Goal: Task Accomplishment & Management: Complete application form

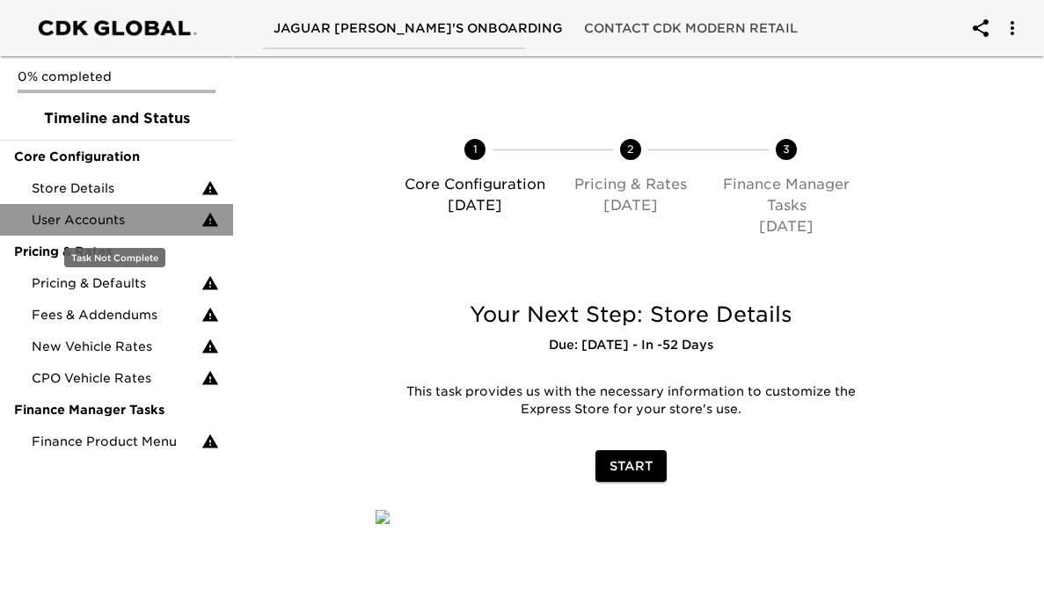
click at [165, 212] on span "User Accounts" at bounding box center [117, 220] width 170 height 18
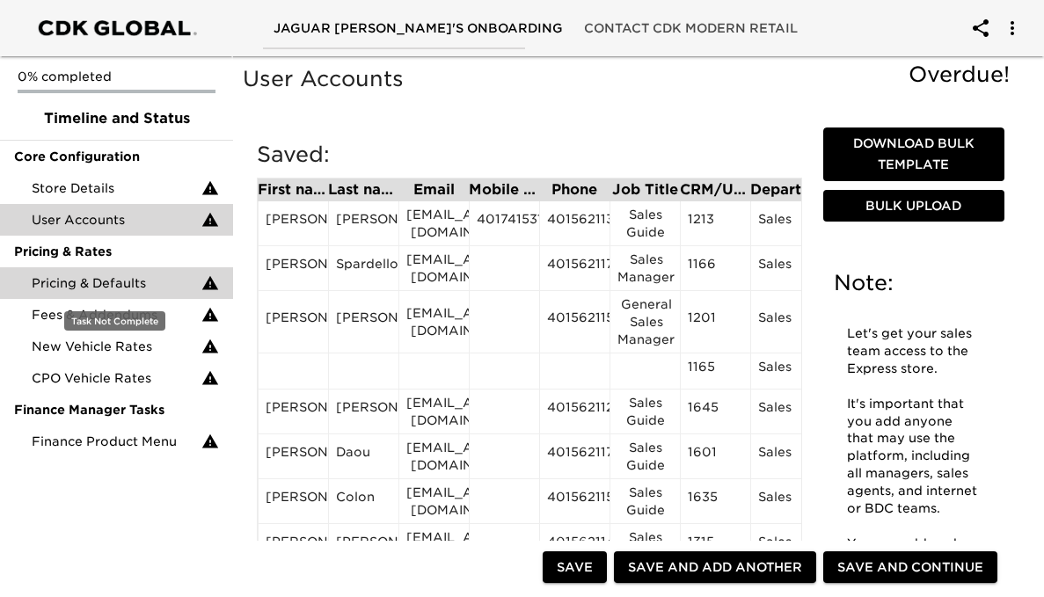
click at [150, 289] on span "Pricing & Defaults" at bounding box center [117, 283] width 170 height 18
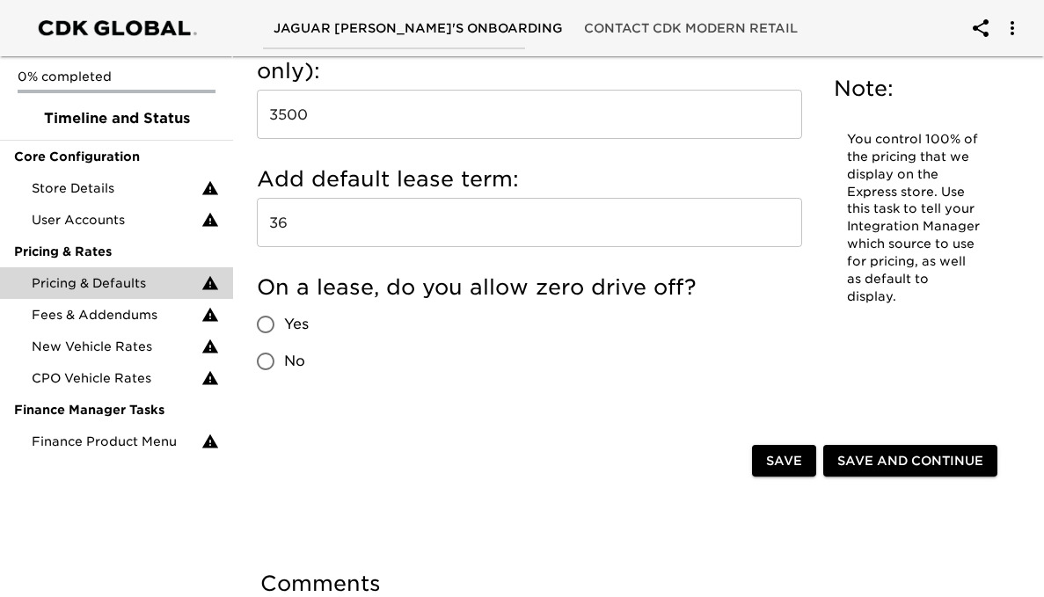
scroll to position [2251, 0]
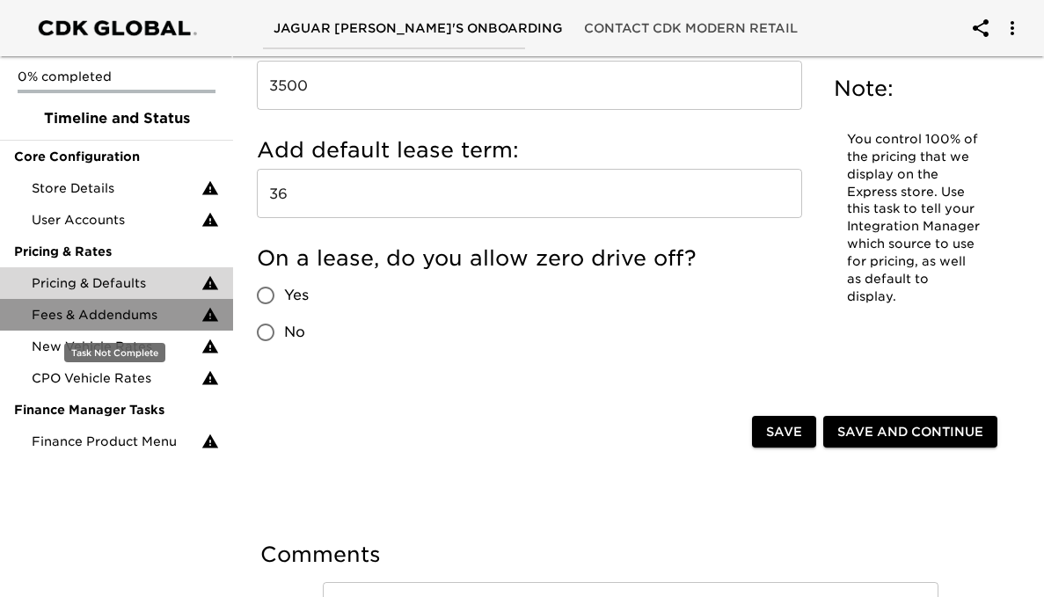
click at [142, 317] on span "Fees & Addendums" at bounding box center [117, 315] width 170 height 18
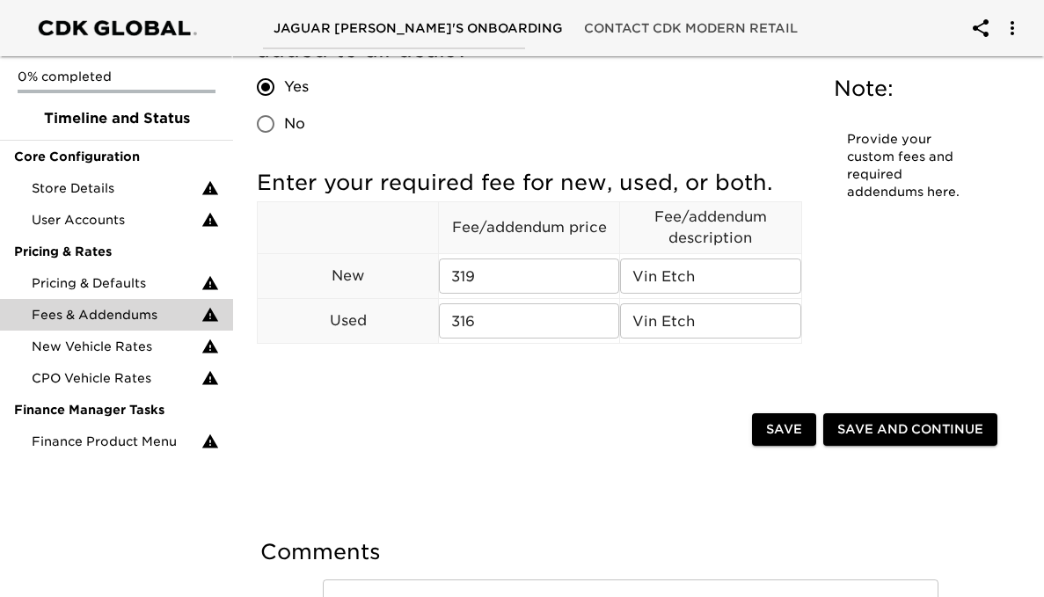
scroll to position [881, 0]
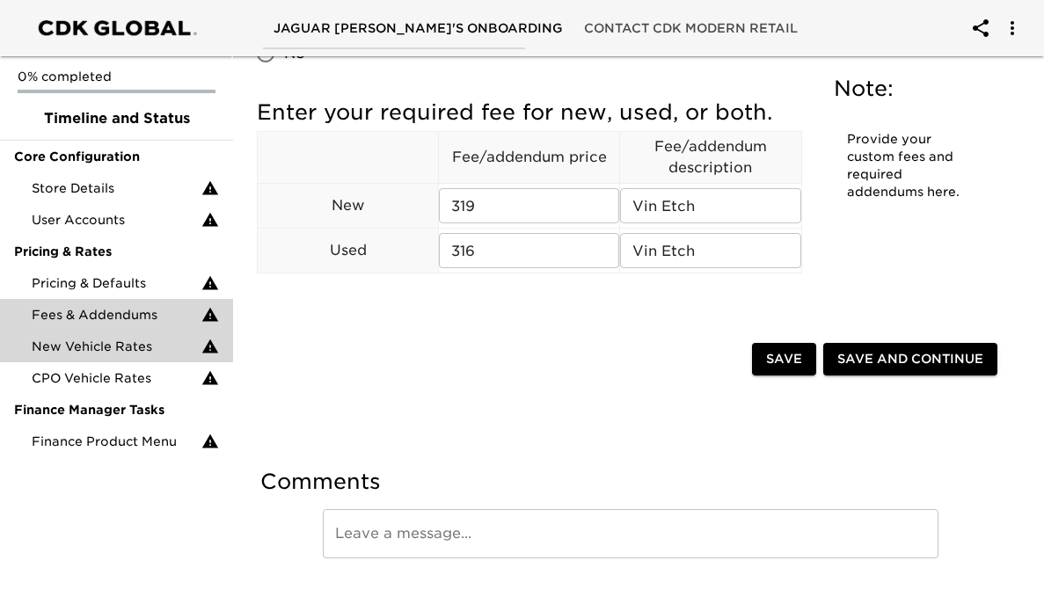
click at [145, 359] on div "New Vehicle Rates" at bounding box center [116, 347] width 233 height 32
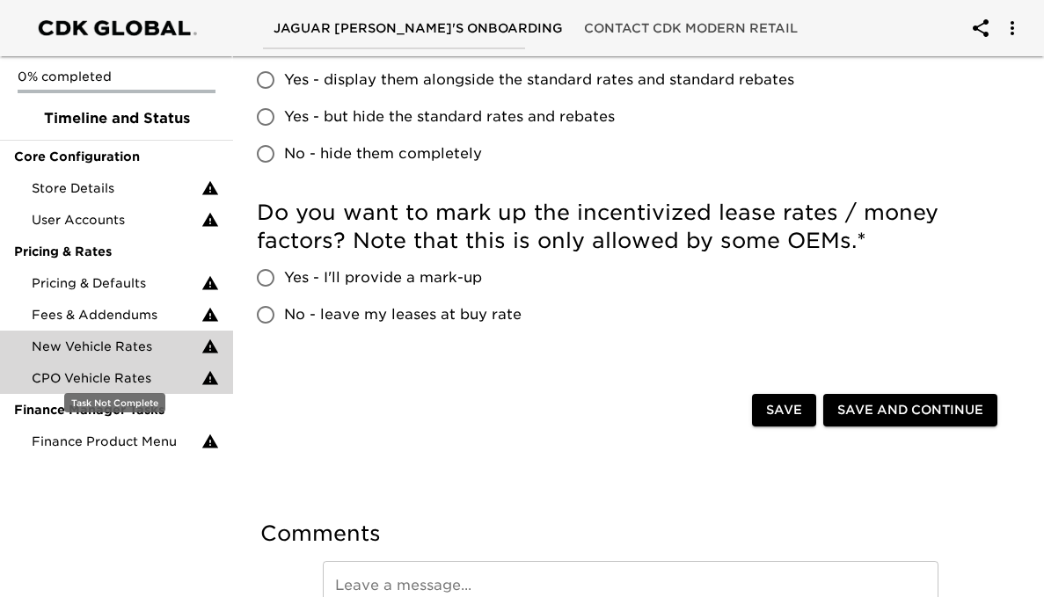
scroll to position [551, 0]
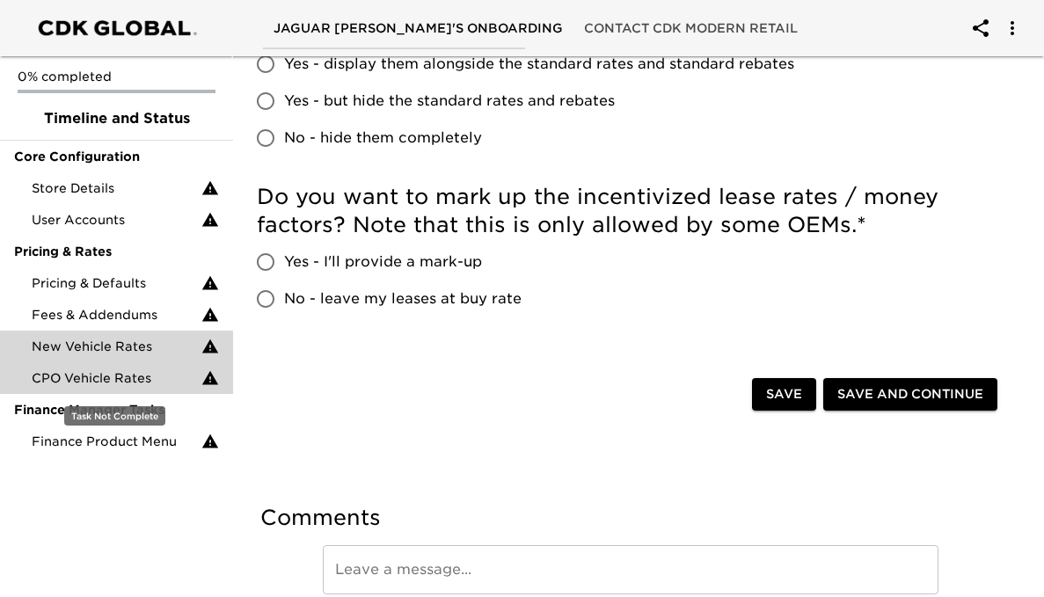
click at [128, 390] on div "CPO Vehicle Rates" at bounding box center [116, 378] width 233 height 32
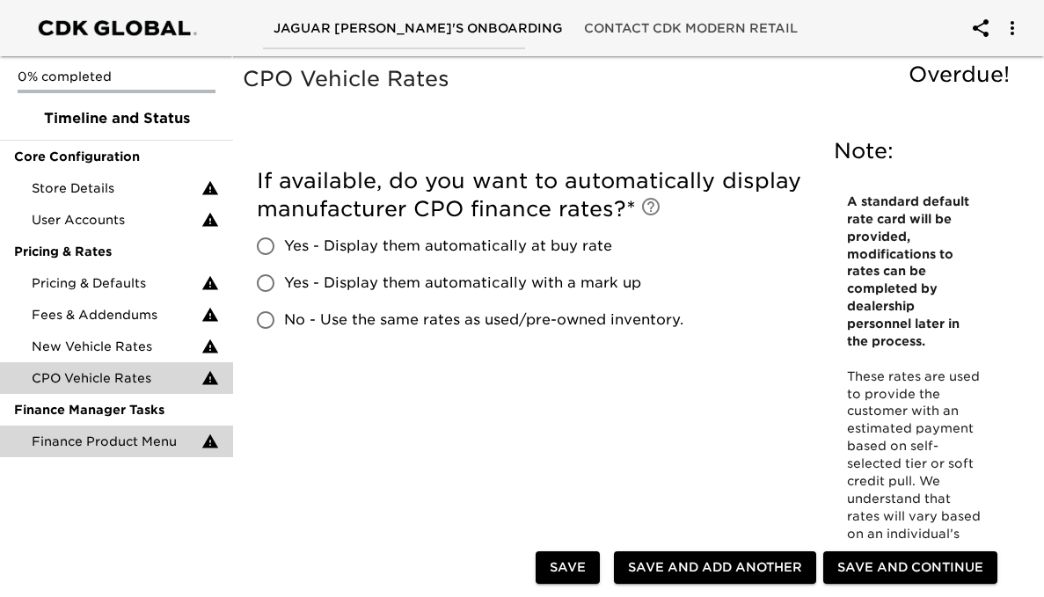
click at [133, 426] on div "Finance Product Menu" at bounding box center [116, 442] width 233 height 32
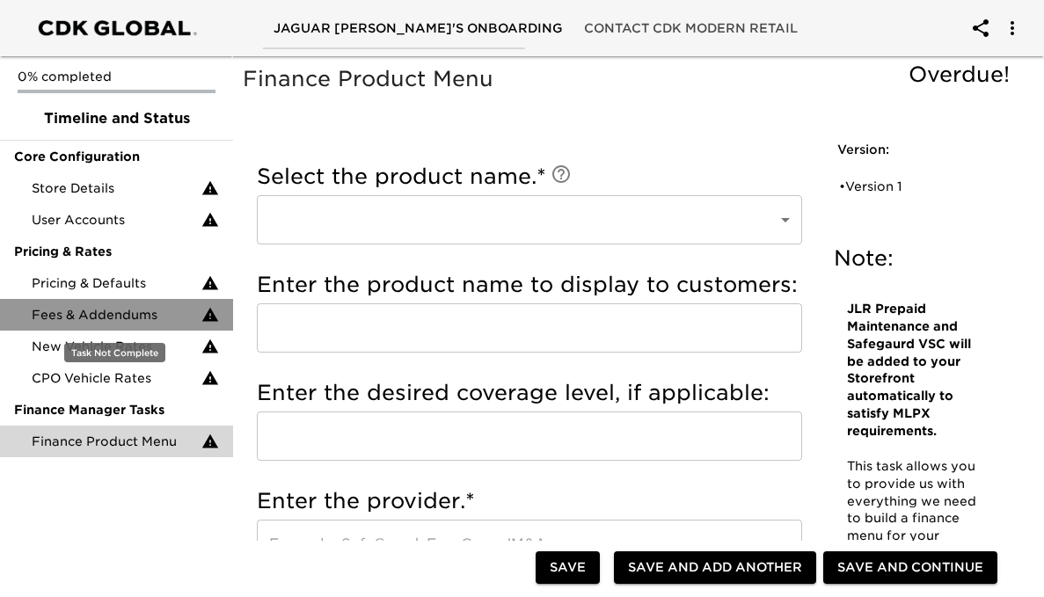
click at [139, 323] on span "Fees & Addendums" at bounding box center [117, 315] width 170 height 18
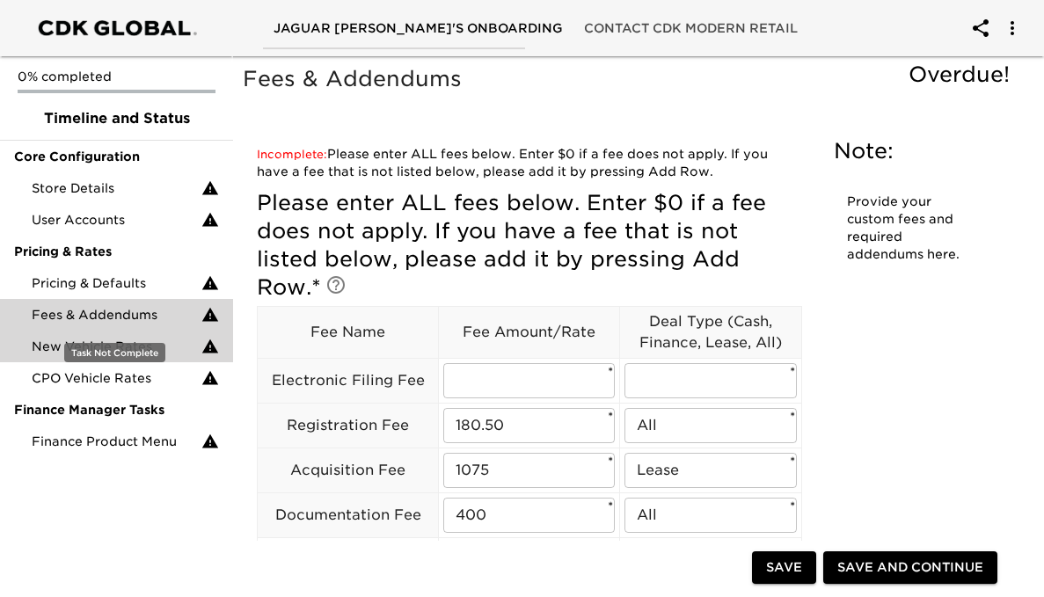
click at [132, 351] on span "New Vehicle Rates" at bounding box center [117, 347] width 170 height 18
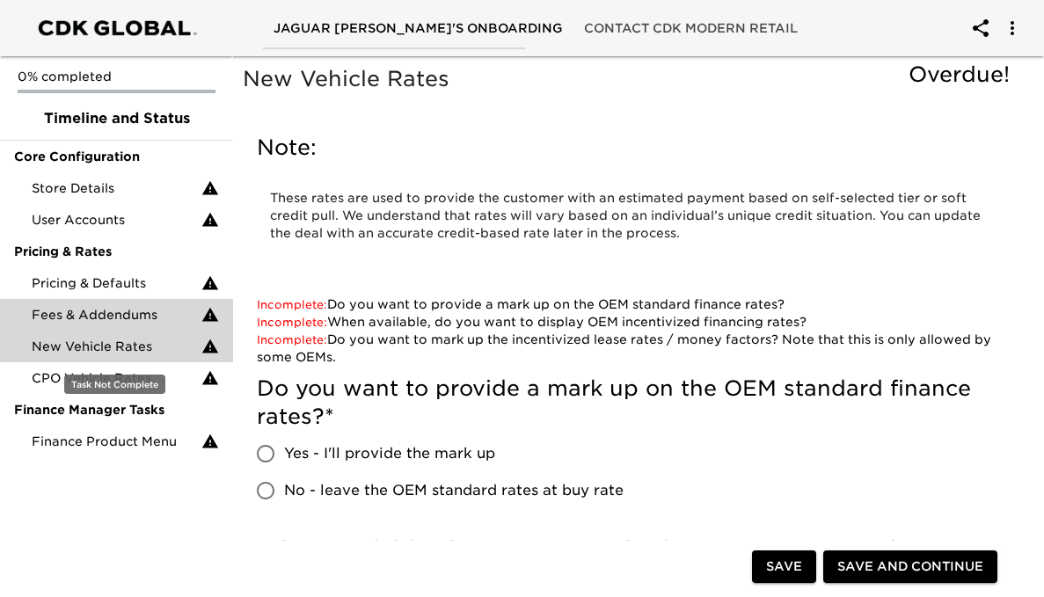
click at [140, 312] on span "Fees & Addendums" at bounding box center [117, 315] width 170 height 18
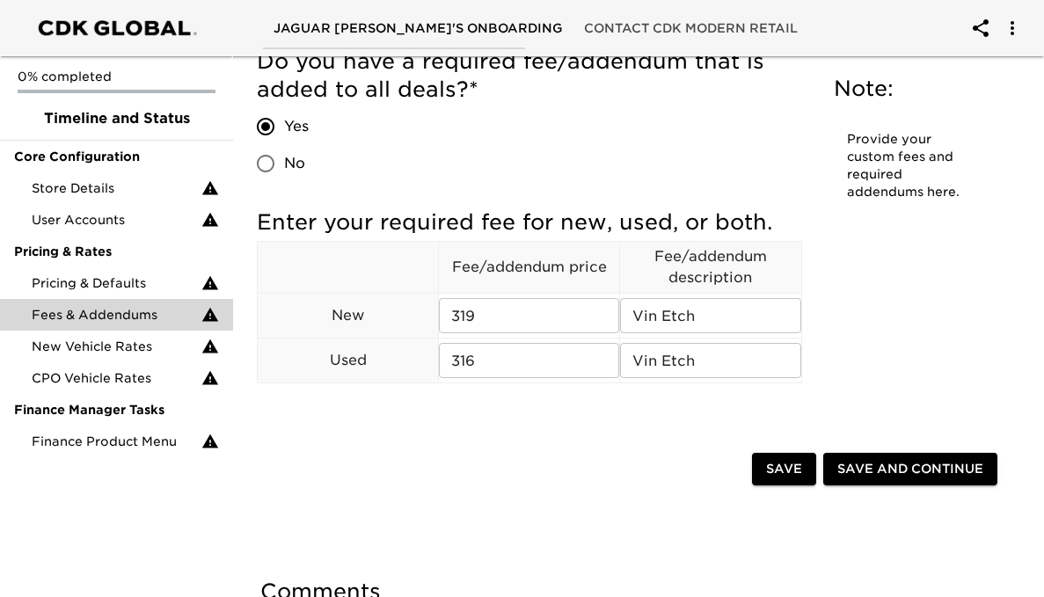
scroll to position [785, 0]
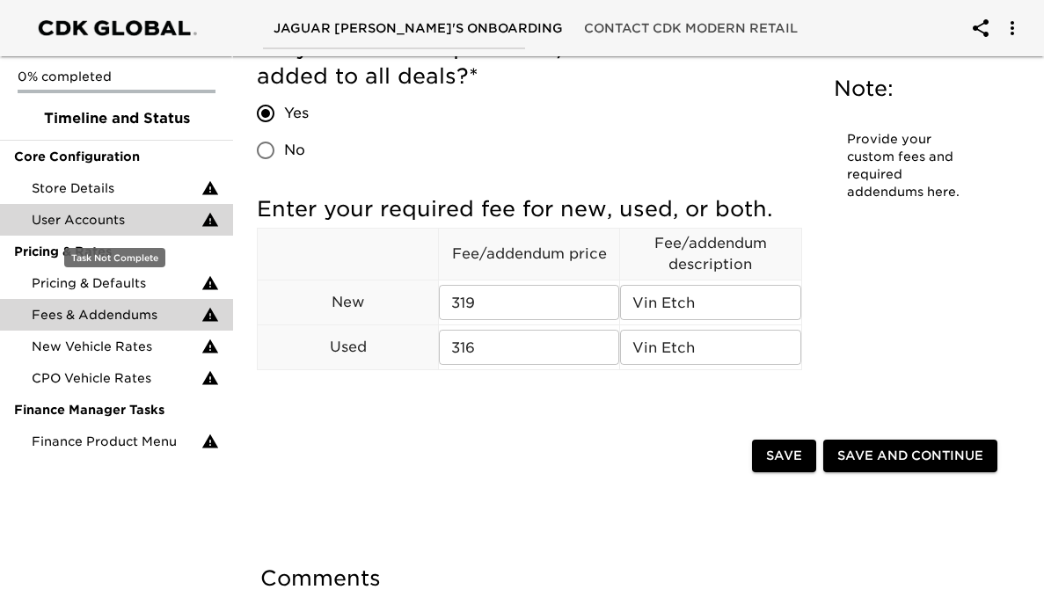
click at [161, 215] on span "User Accounts" at bounding box center [117, 220] width 170 height 18
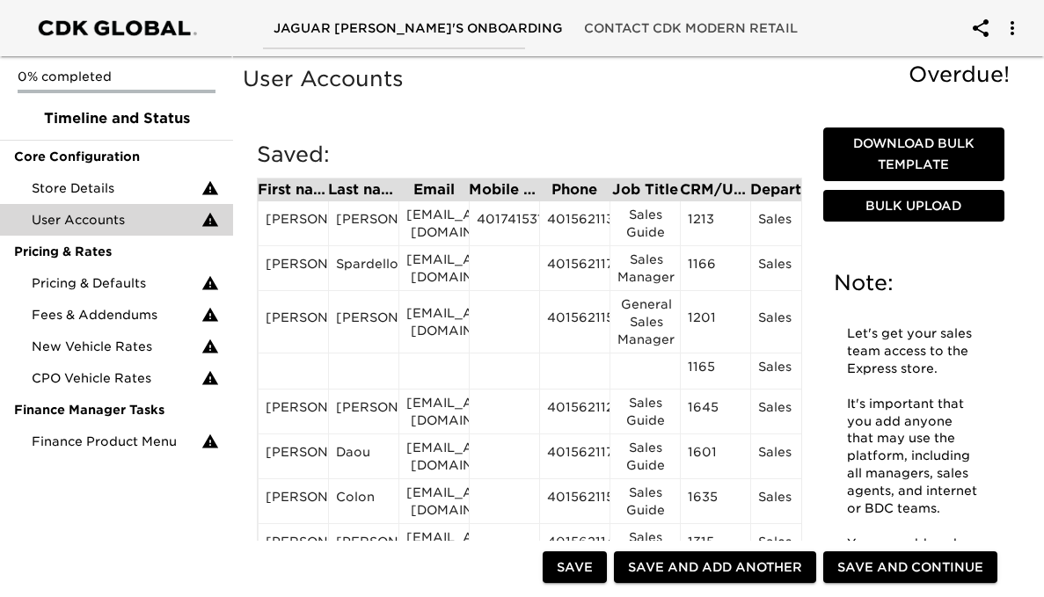
click at [569, 566] on span "Save" at bounding box center [575, 568] width 36 height 22
type input "[PERSON_NAME]"
type input "[EMAIL_ADDRESS][DOMAIN_NAME]"
type input "4015621147"
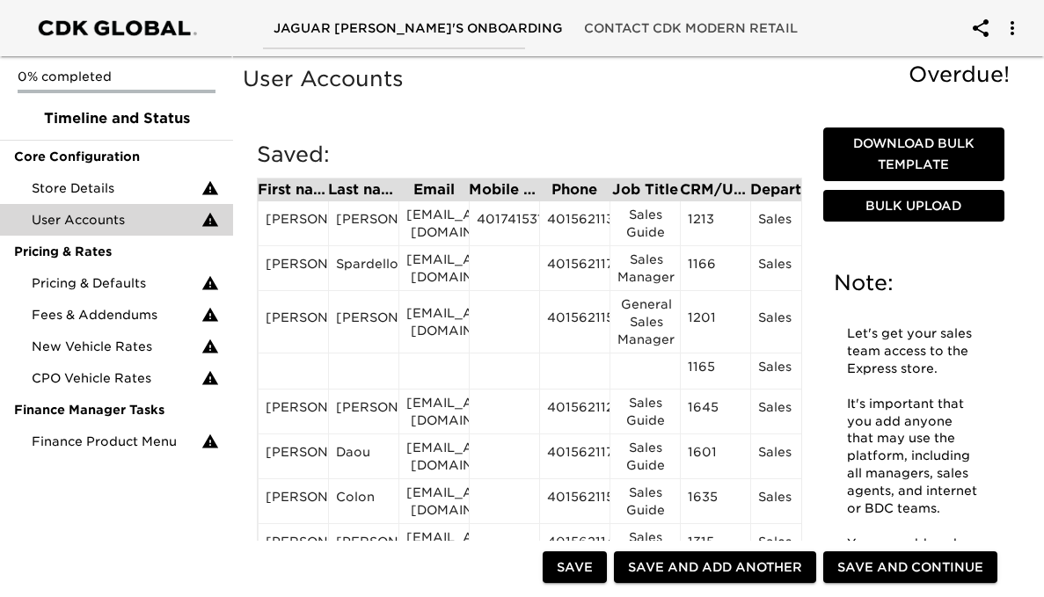
type input "Sales Guide"
type input "1315"
radio input "true"
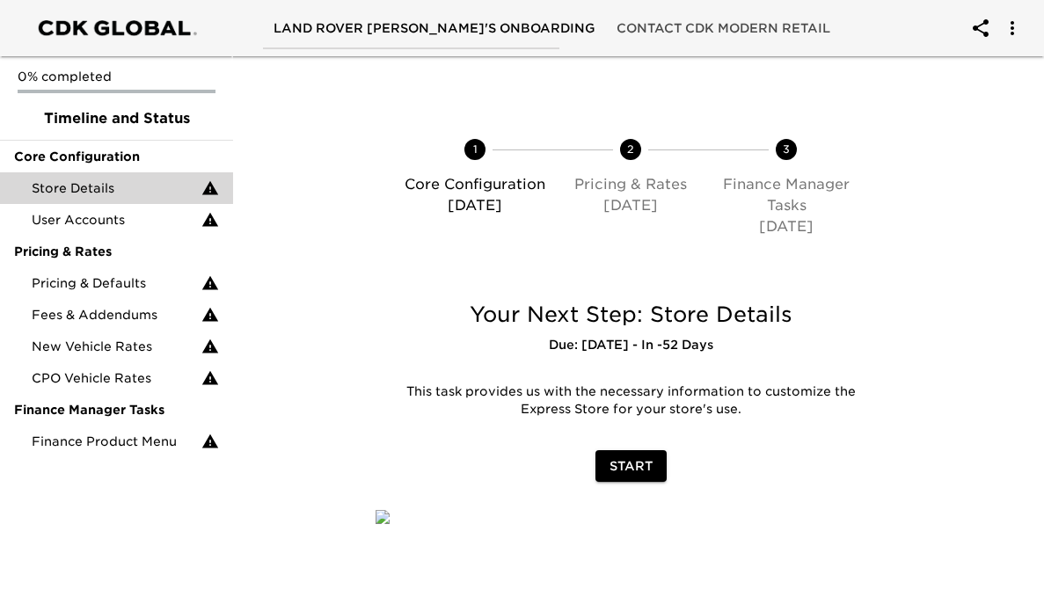
click at [151, 184] on span "Store Details" at bounding box center [117, 188] width 170 height 18
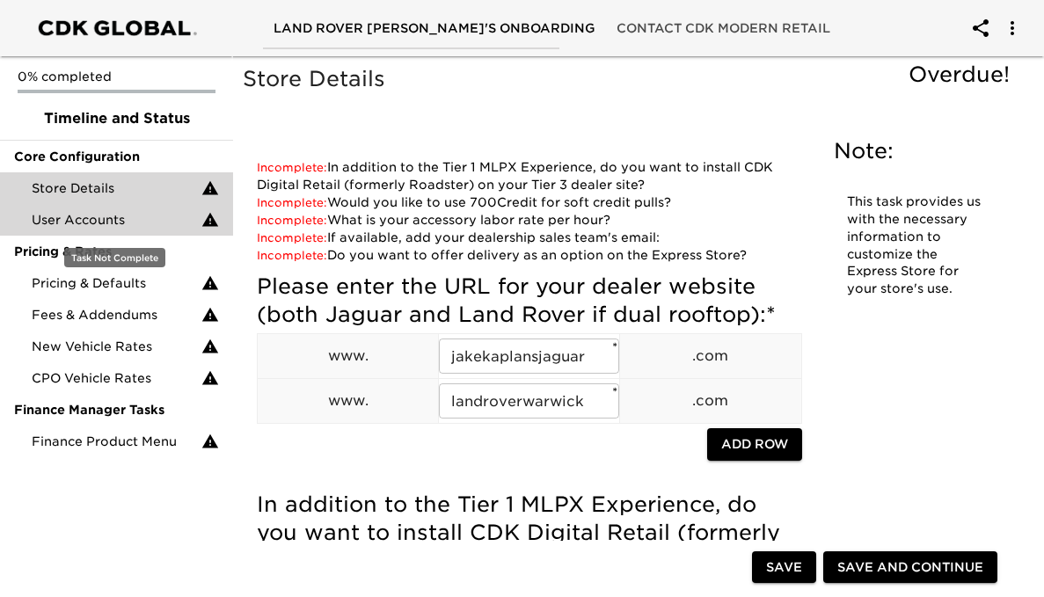
click at [142, 214] on span "User Accounts" at bounding box center [117, 220] width 170 height 18
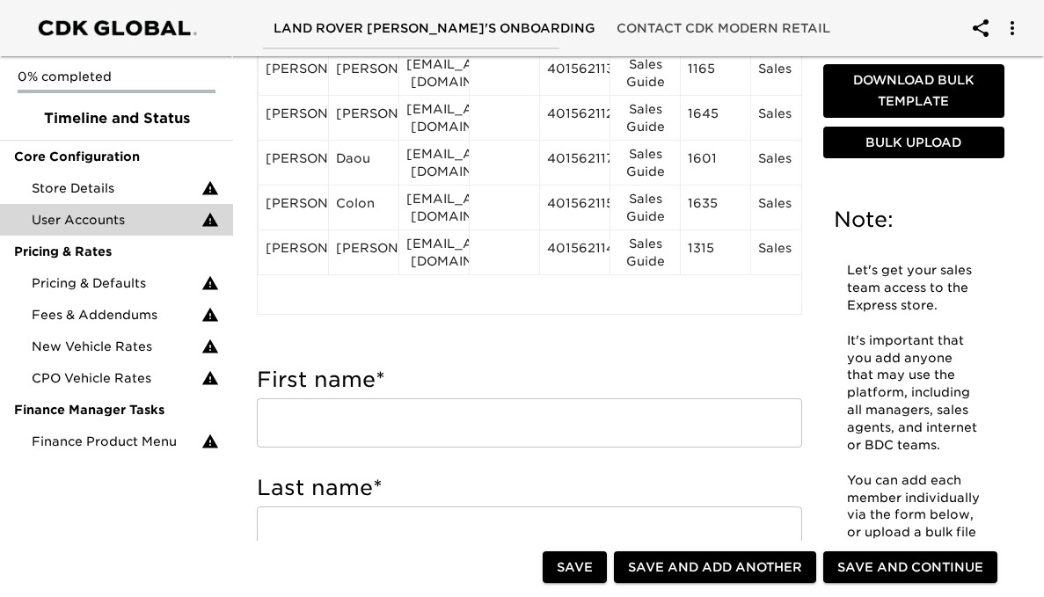
scroll to position [301, 0]
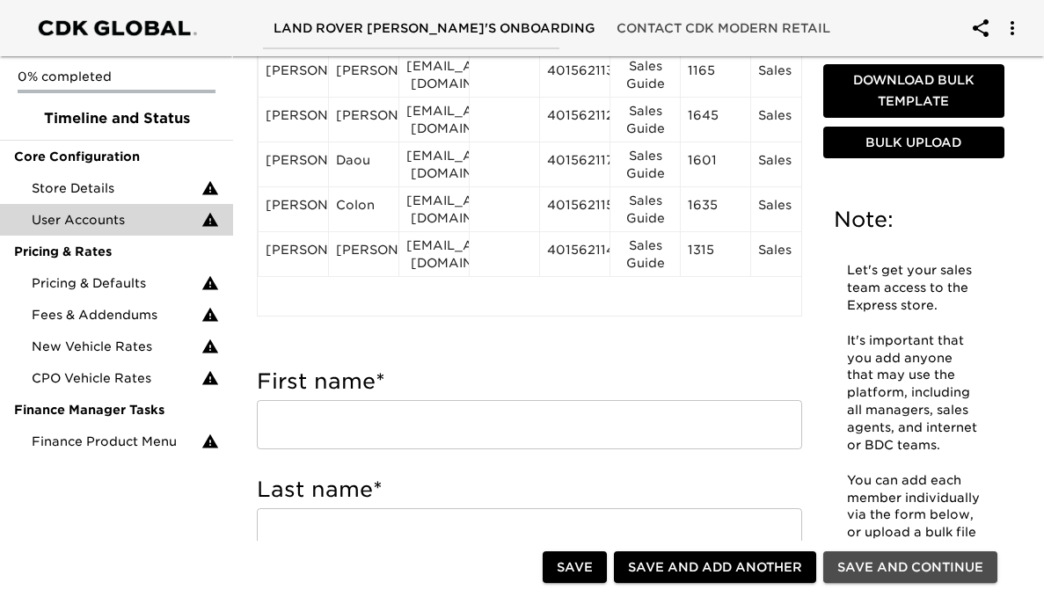
click at [864, 572] on span "Save and Continue" at bounding box center [910, 568] width 146 height 22
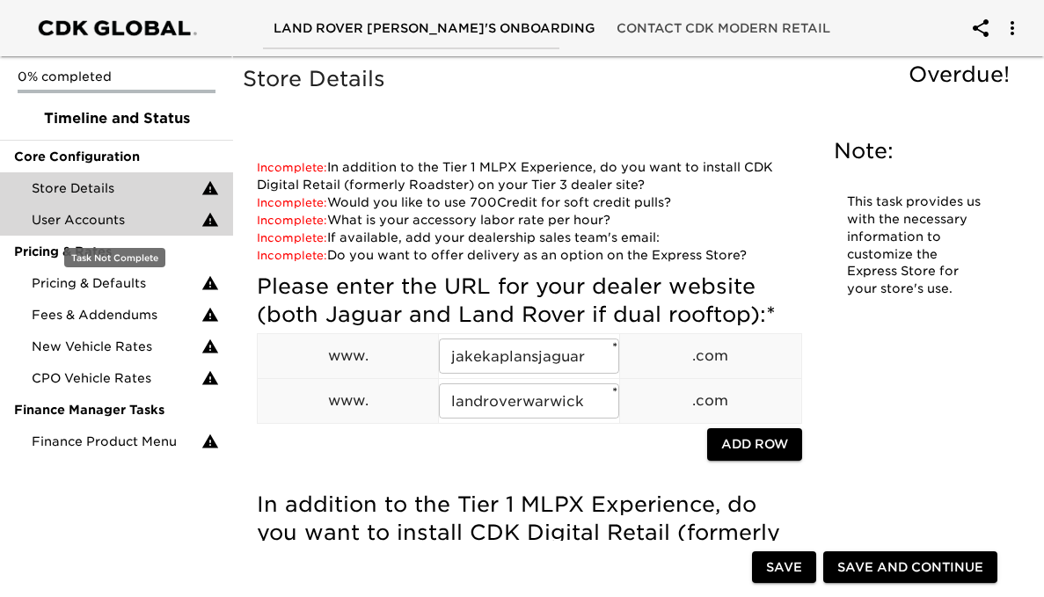
click at [159, 211] on span "User Accounts" at bounding box center [117, 220] width 170 height 18
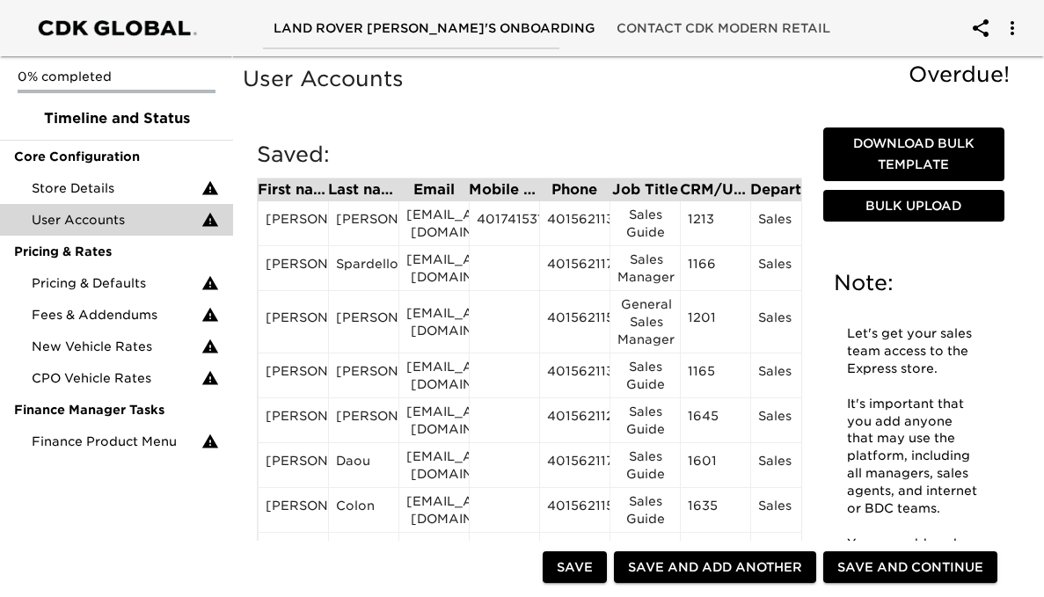
click at [581, 570] on span "Save" at bounding box center [575, 568] width 36 height 22
type input "[PERSON_NAME]"
type input "[EMAIL_ADDRESS][DOMAIN_NAME]"
type input "4015621147"
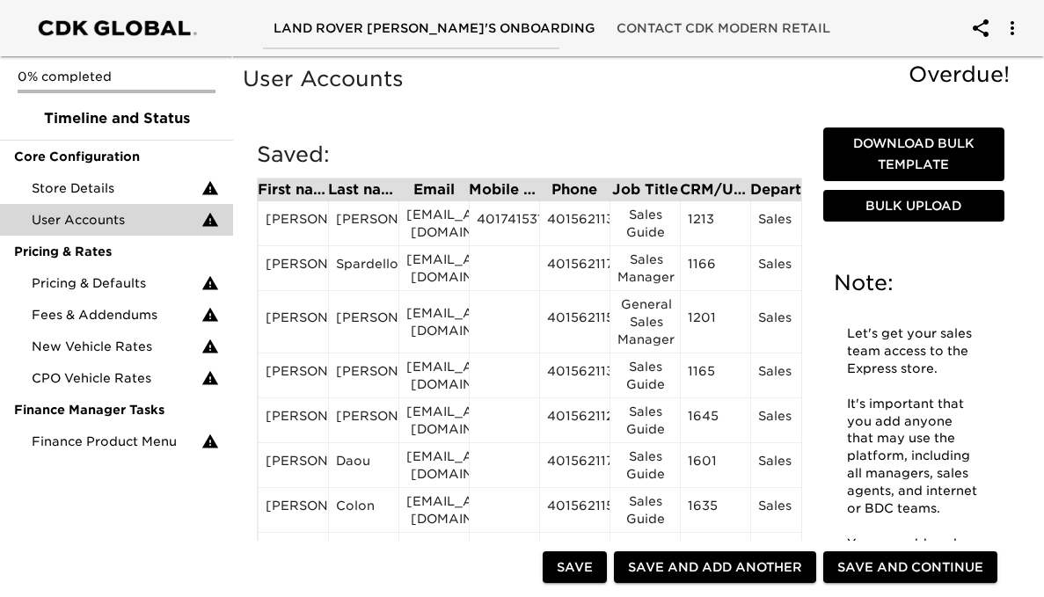
type input "Sales Guide"
type input "1315"
radio input "true"
